Goal: Information Seeking & Learning: Check status

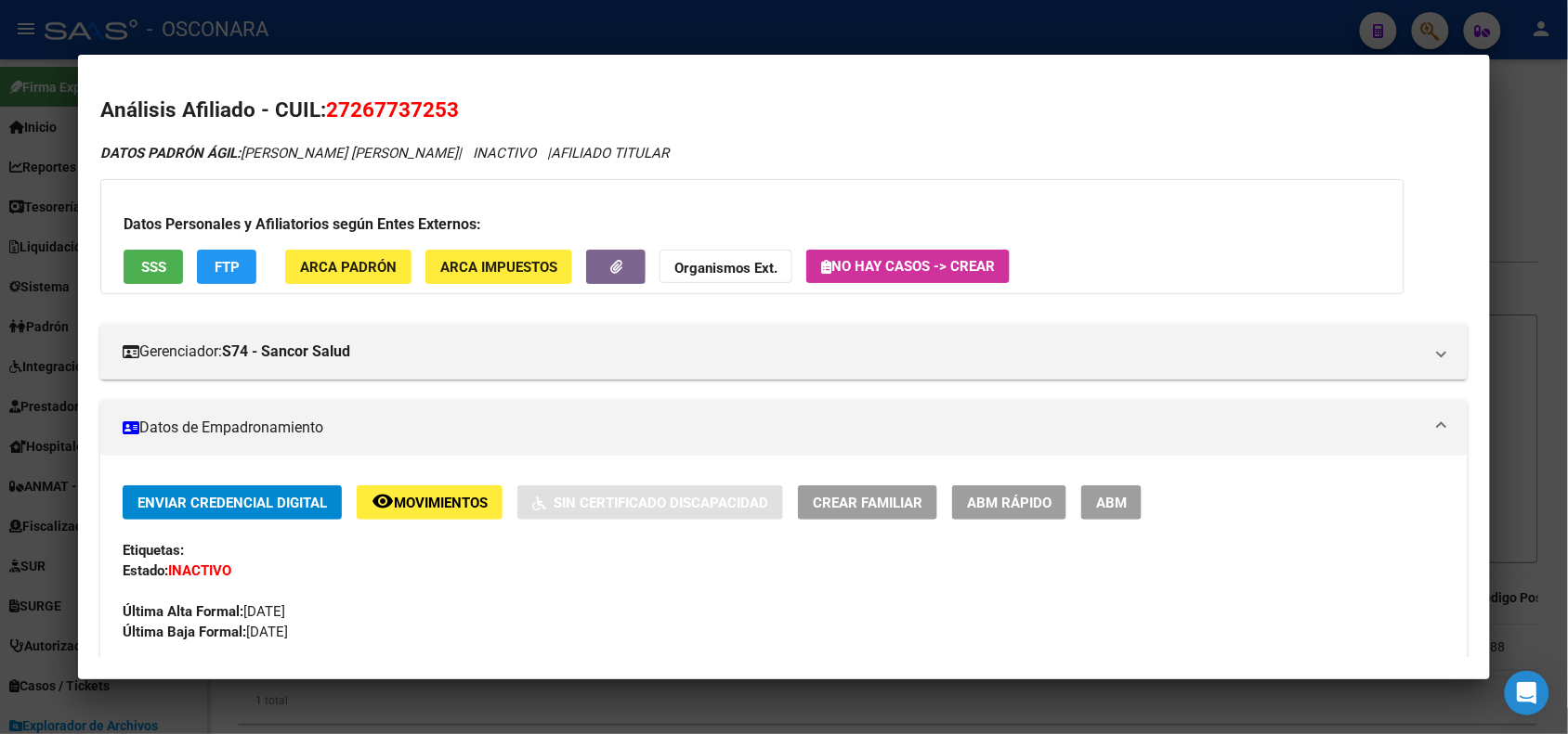
click at [269, 34] on div at bounding box center [784, 367] width 1568 height 734
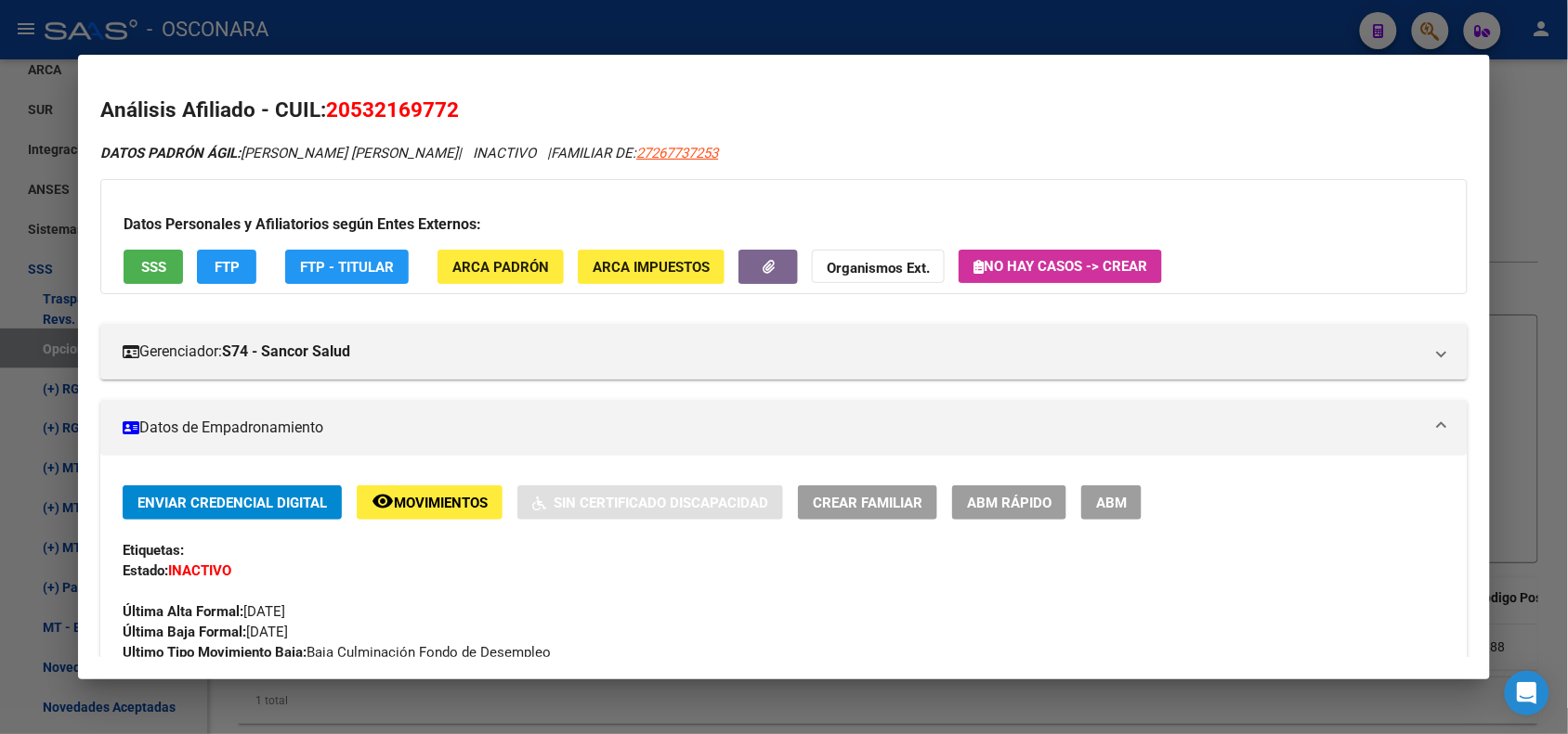
click at [313, 25] on div at bounding box center [784, 367] width 1568 height 734
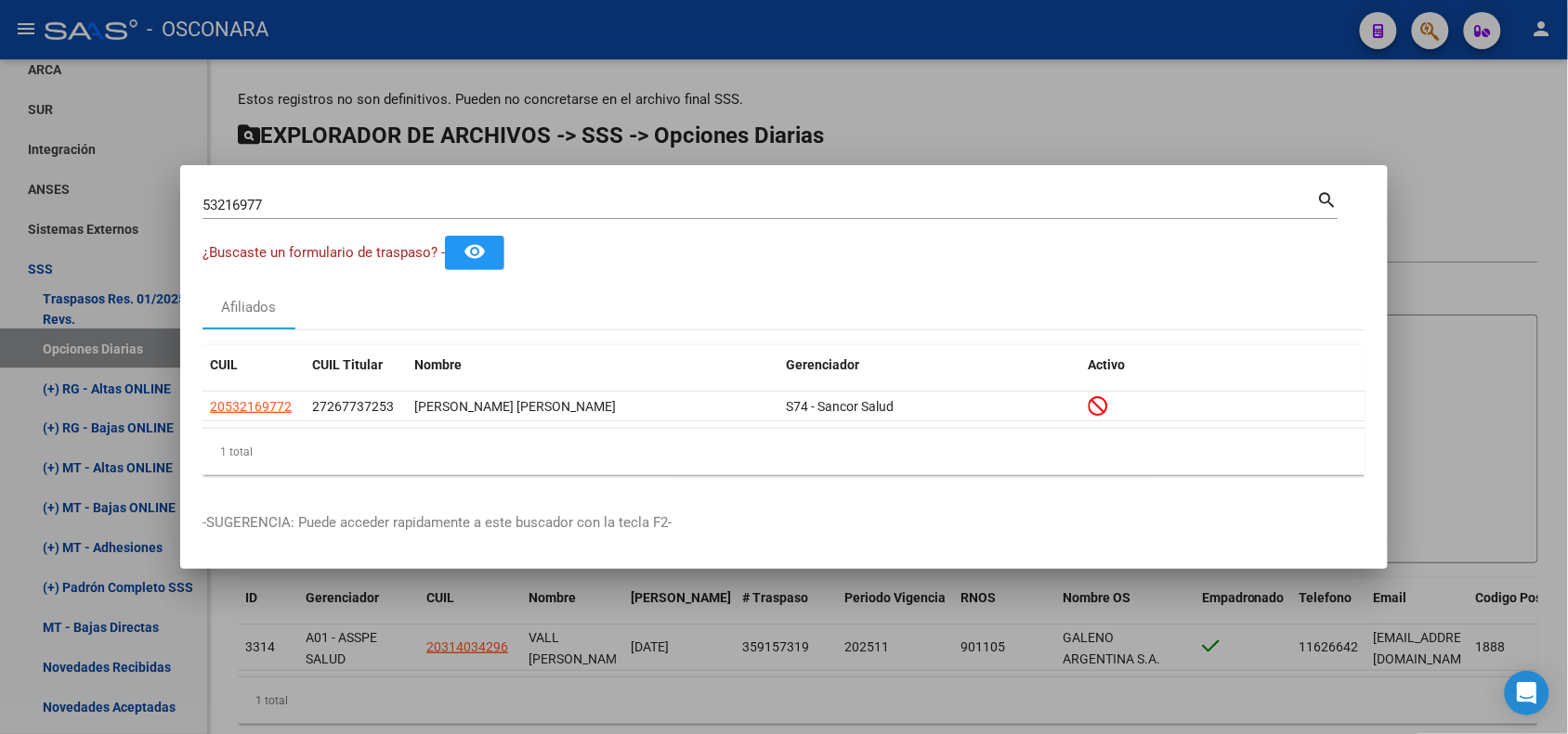
click at [283, 195] on div "53216977 Buscar (apellido, dni, [PERSON_NAME], [PERSON_NAME], cuit, obra social)" at bounding box center [759, 205] width 1114 height 28
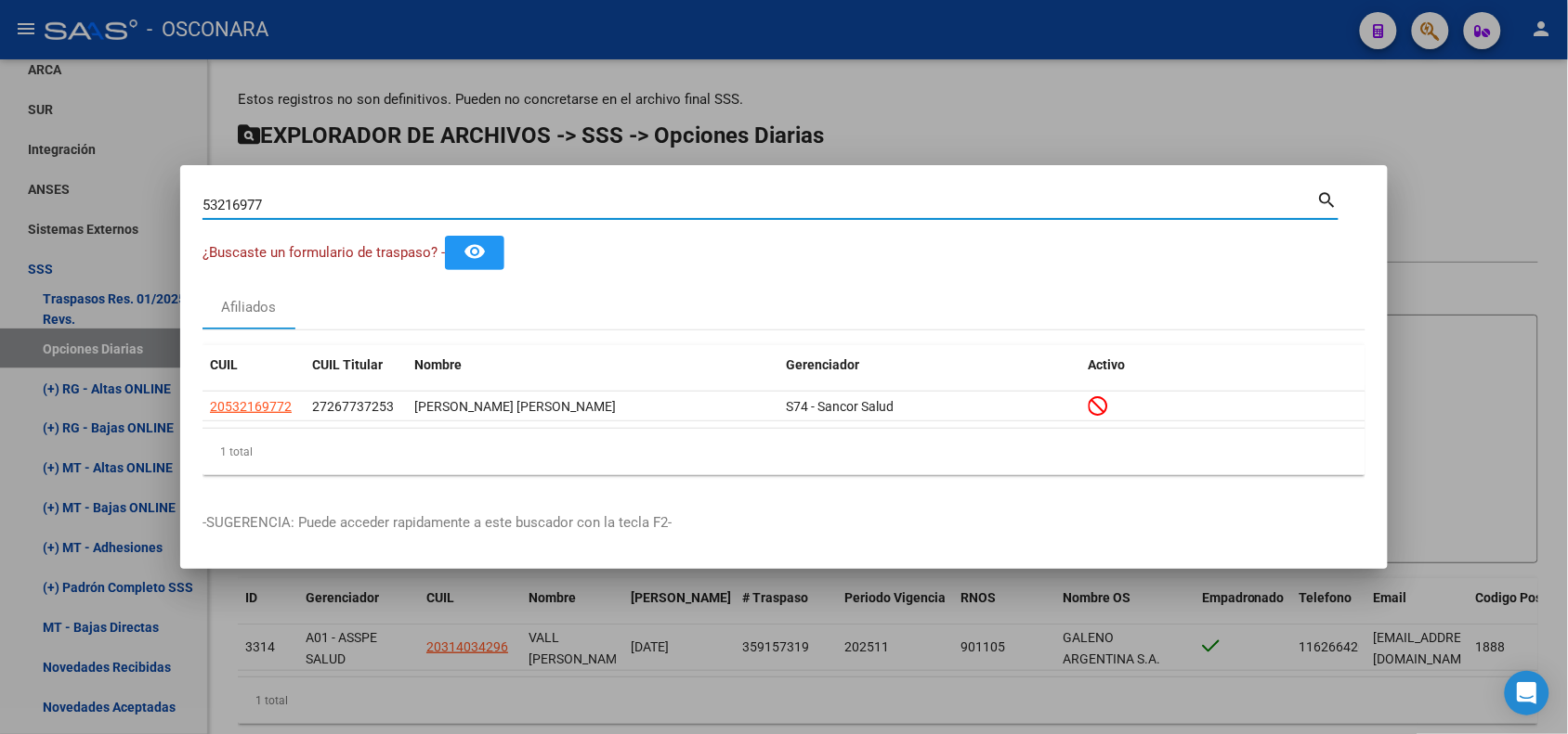
click at [283, 195] on div "53216977 Buscar (apellido, dni, [PERSON_NAME], [PERSON_NAME], cuit, obra social)" at bounding box center [759, 205] width 1114 height 28
click at [252, 200] on input "53216977" at bounding box center [759, 204] width 1114 height 16
type input "32319529"
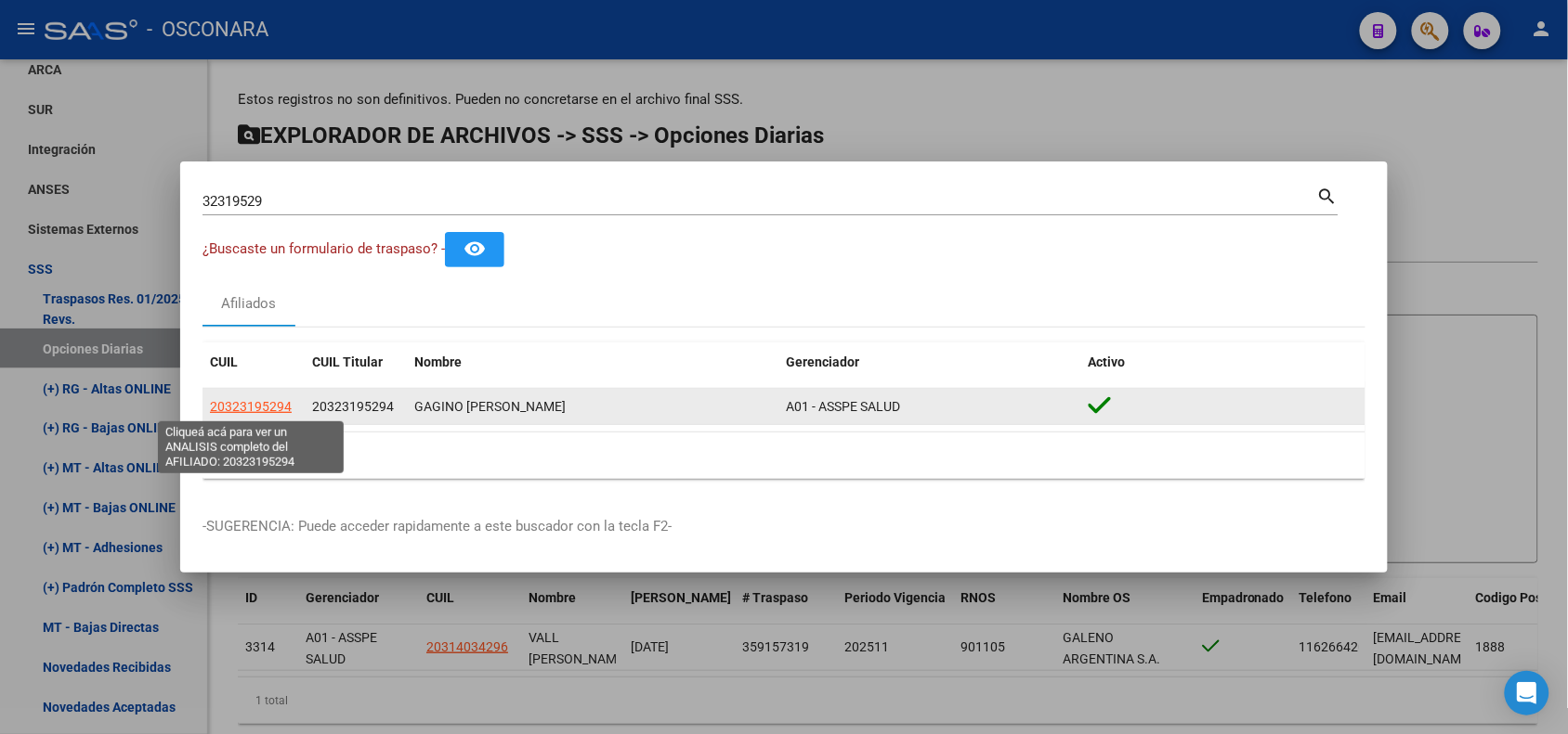
click at [255, 410] on span "20323195294" at bounding box center [251, 406] width 82 height 14
type textarea "20323195294"
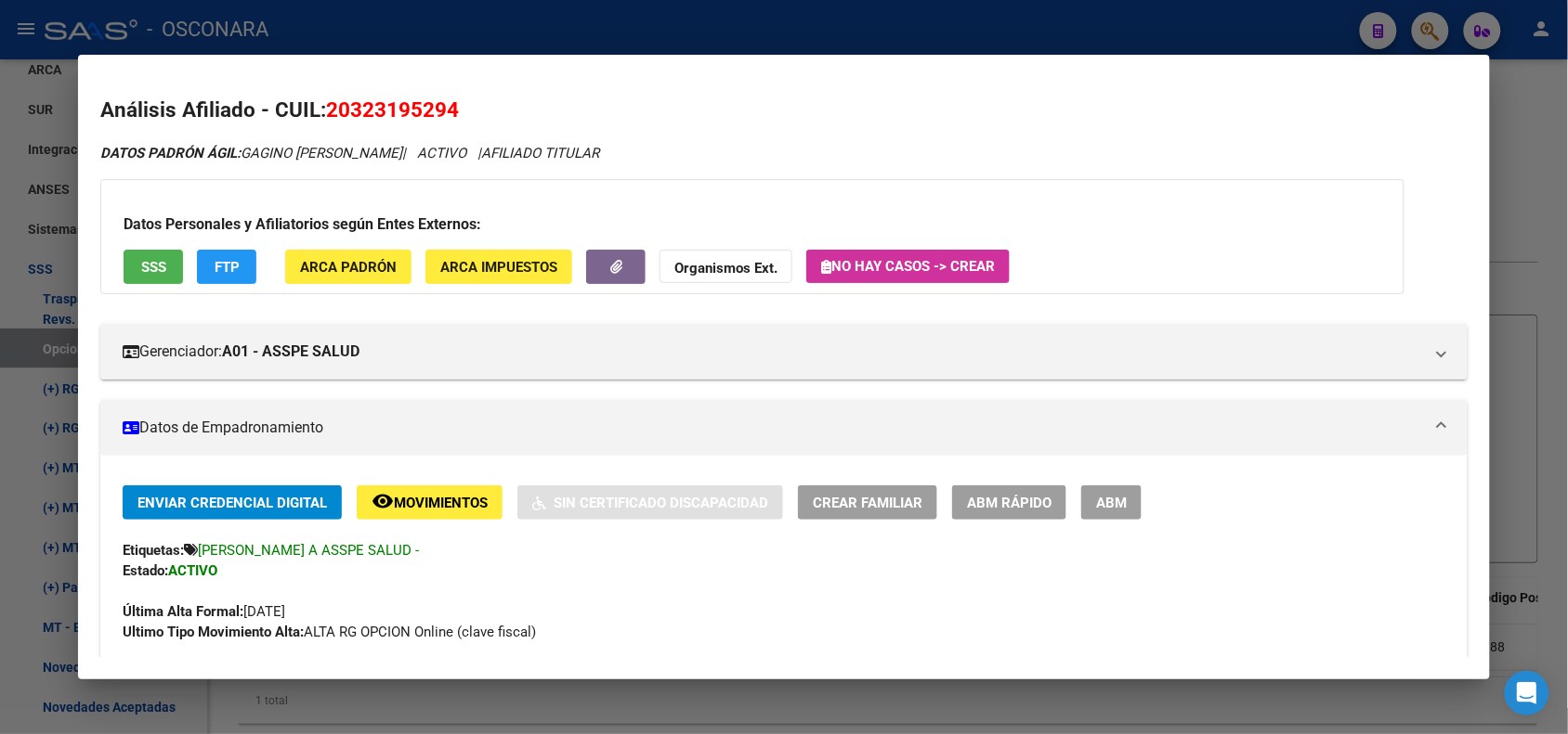
scroll to position [1120, 0]
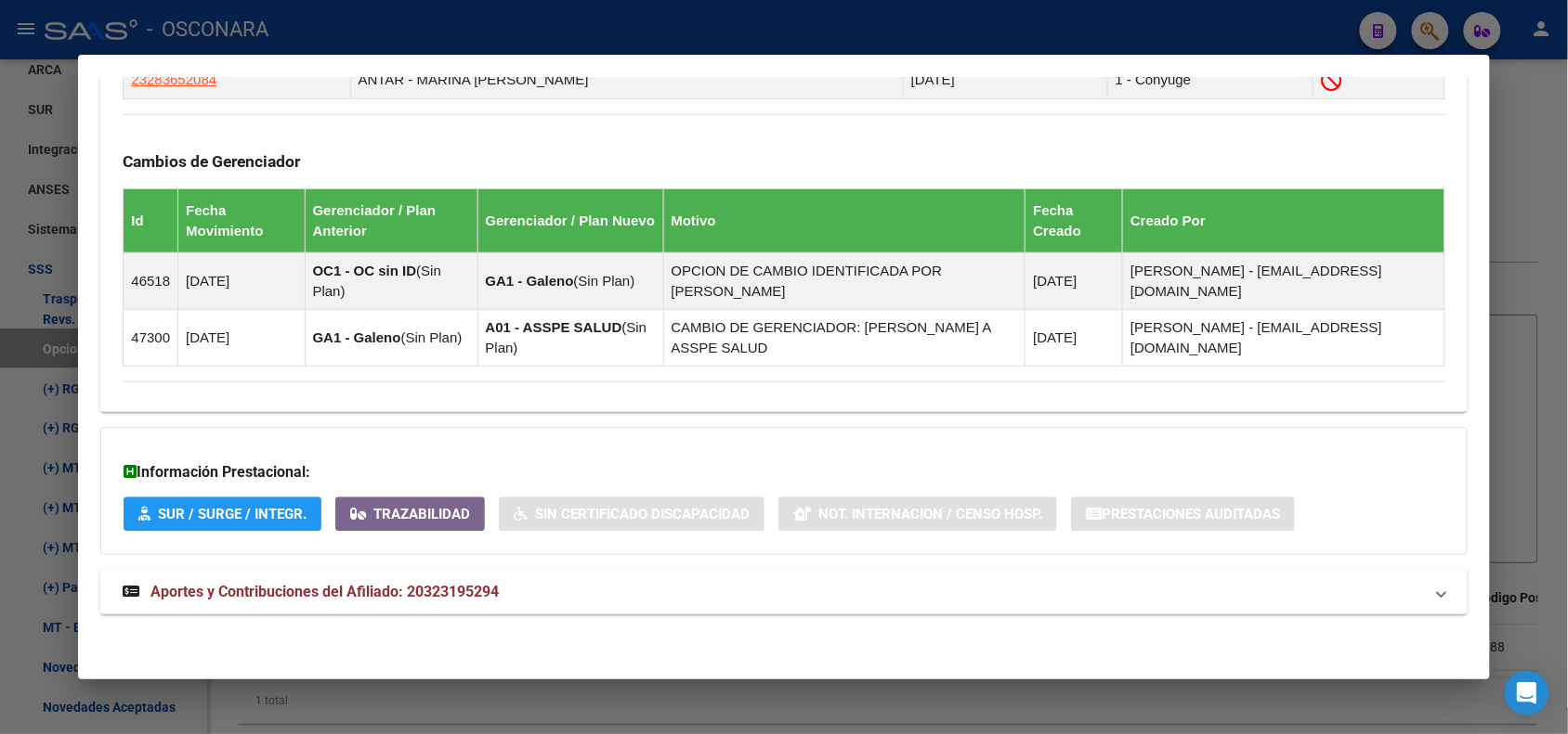
click at [1357, 601] on mat-panel-title "Aportes y Contribuciones del Afiliado: 20323195294" at bounding box center [772, 591] width 1299 height 22
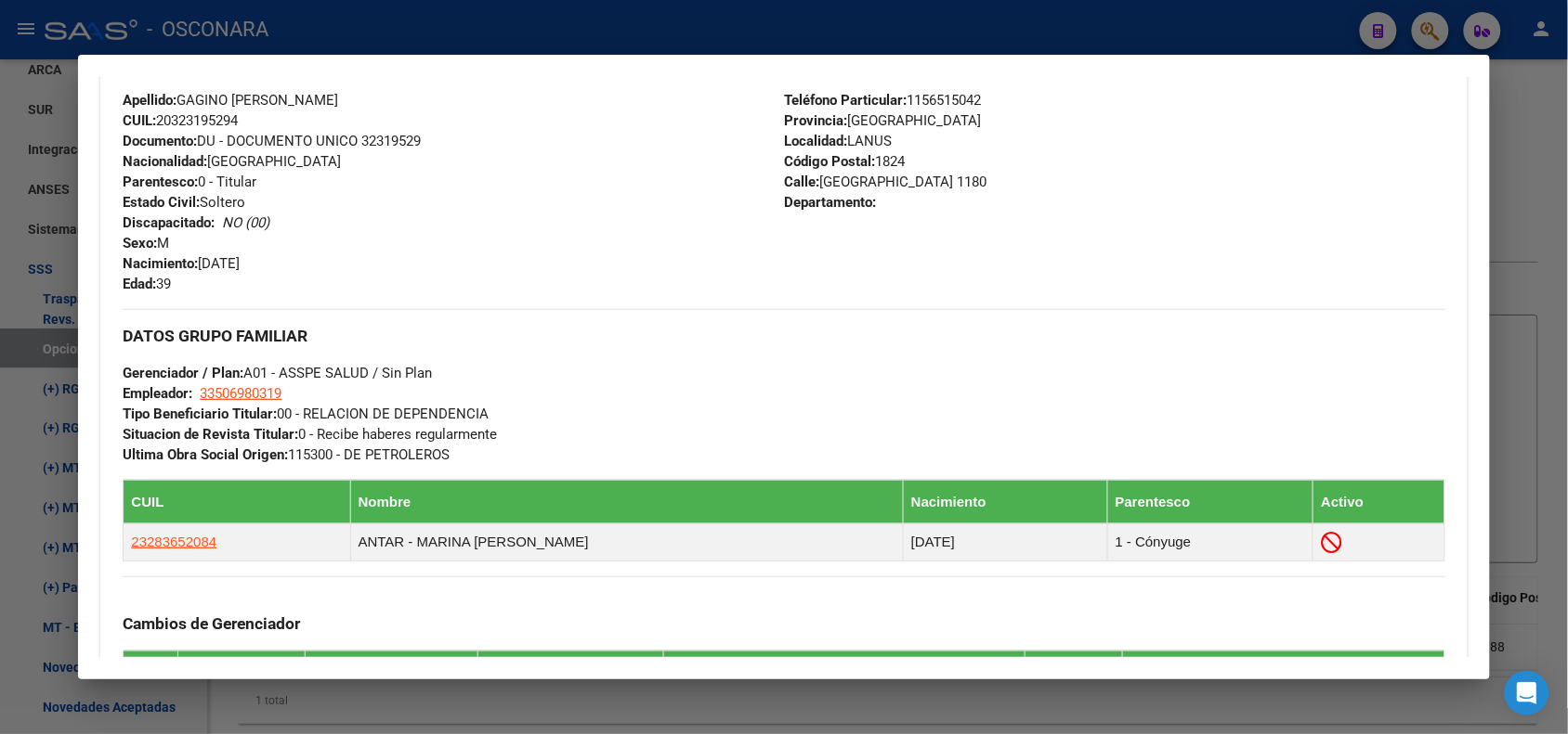
scroll to position [596, 0]
